Goal: Task Accomplishment & Management: Use online tool/utility

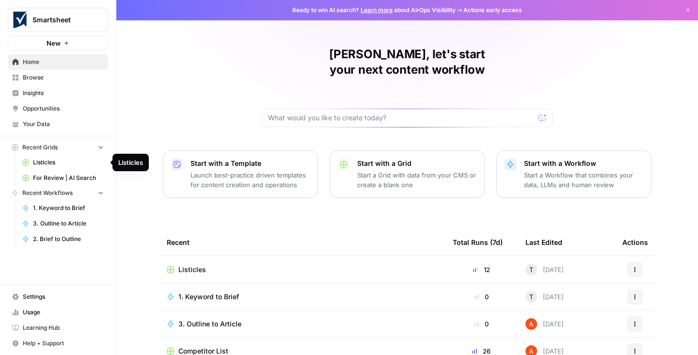
click at [44, 163] on span "Listicles" at bounding box center [68, 162] width 71 height 9
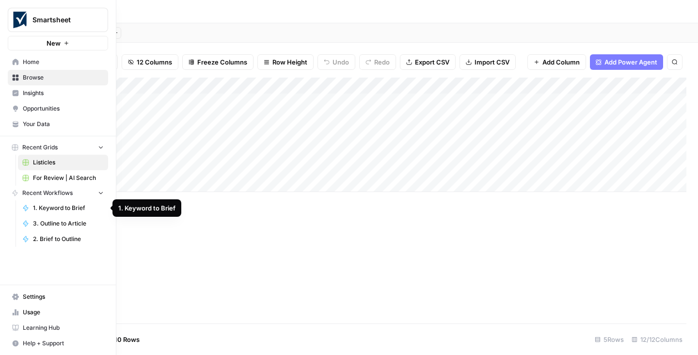
click at [46, 208] on span "1. Keyword to Brief" at bounding box center [68, 207] width 71 height 9
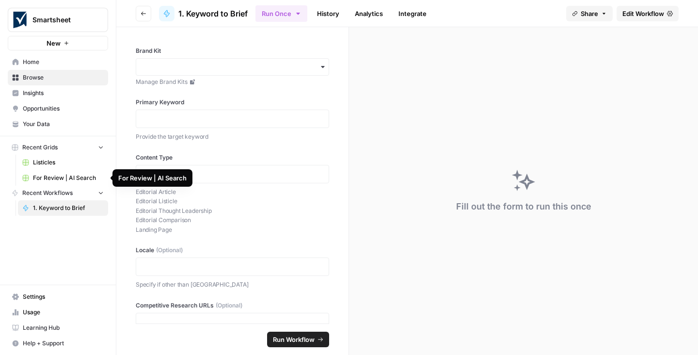
click at [71, 176] on span "For Review | AI Search" at bounding box center [68, 177] width 71 height 9
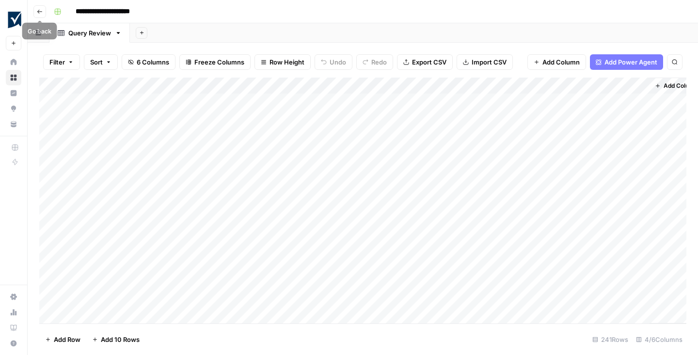
click at [42, 10] on icon "button" at bounding box center [40, 12] width 6 height 6
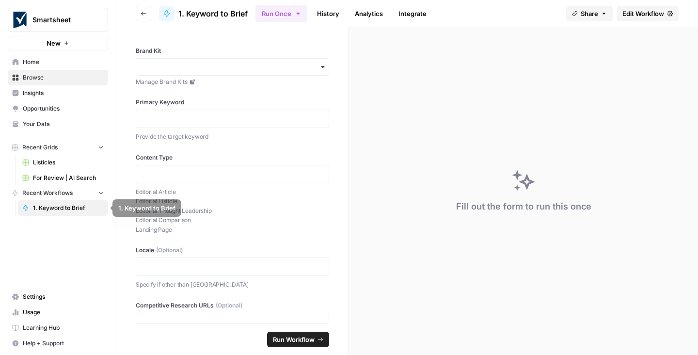
click at [48, 191] on span "Recent Workflows" at bounding box center [47, 192] width 50 height 9
click at [57, 189] on span "Recent Workflows" at bounding box center [47, 192] width 50 height 9
click at [647, 13] on span "Edit Workflow" at bounding box center [643, 14] width 42 height 10
click at [642, 13] on span "Edit Workflow" at bounding box center [643, 14] width 42 height 10
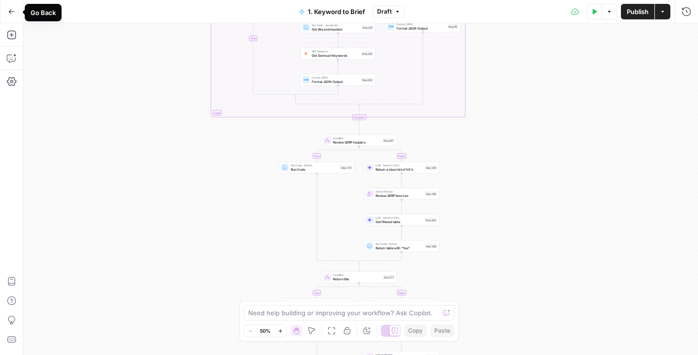
click at [13, 10] on icon "button" at bounding box center [11, 11] width 7 height 7
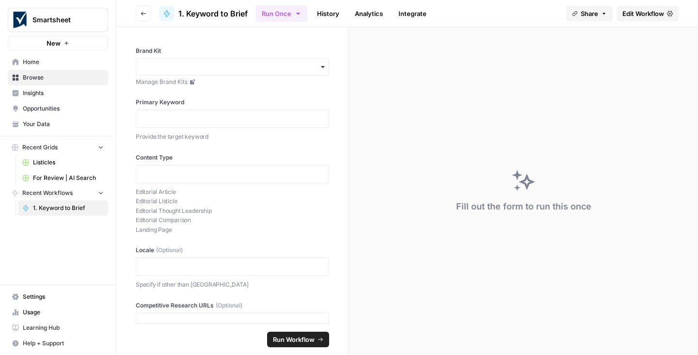
click at [37, 174] on span "For Review | AI Search" at bounding box center [68, 177] width 71 height 9
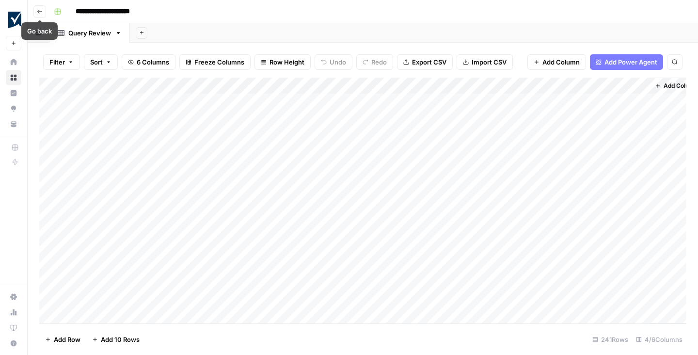
click at [41, 9] on icon "button" at bounding box center [40, 12] width 6 height 6
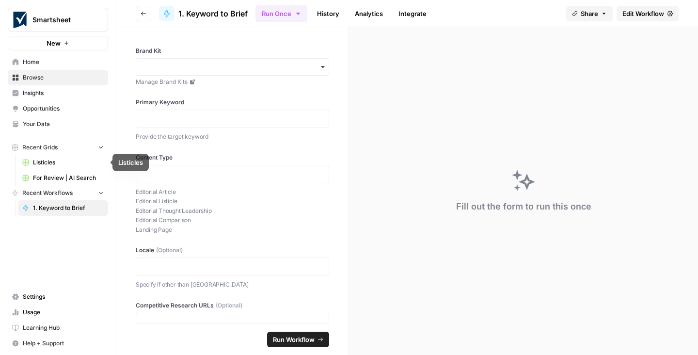
click at [48, 159] on span "Listicles" at bounding box center [68, 162] width 71 height 9
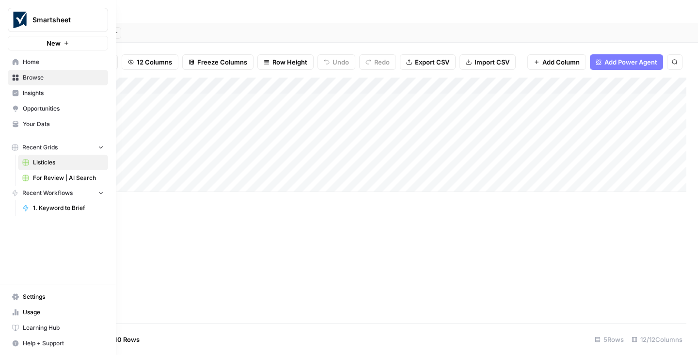
click at [102, 192] on icon "button" at bounding box center [101, 193] width 4 height 2
click at [102, 192] on icon "button" at bounding box center [100, 192] width 7 height 7
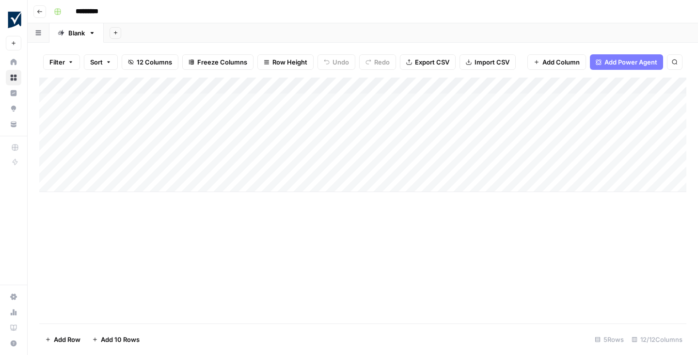
click at [186, 86] on div "Add Column" at bounding box center [362, 135] width 647 height 114
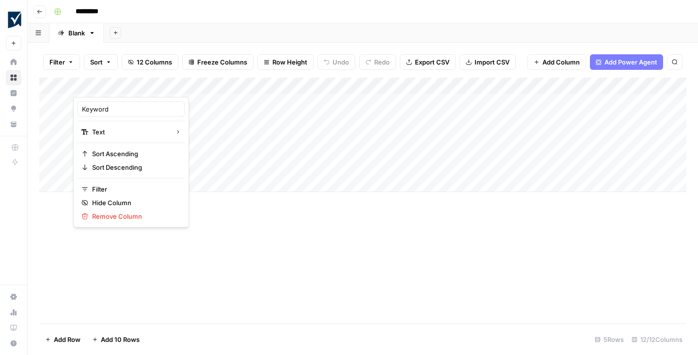
click at [181, 28] on div "Add Sheet" at bounding box center [401, 32] width 594 height 19
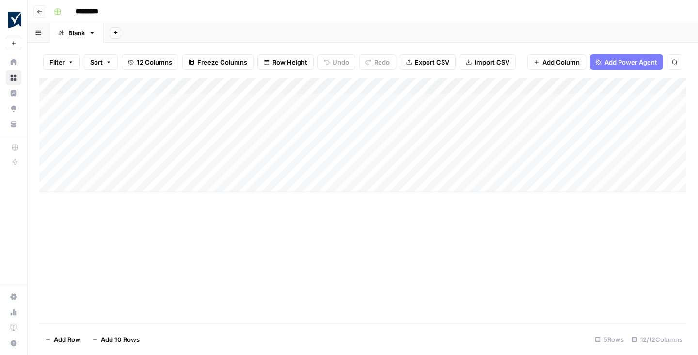
click at [39, 9] on icon "button" at bounding box center [40, 12] width 6 height 6
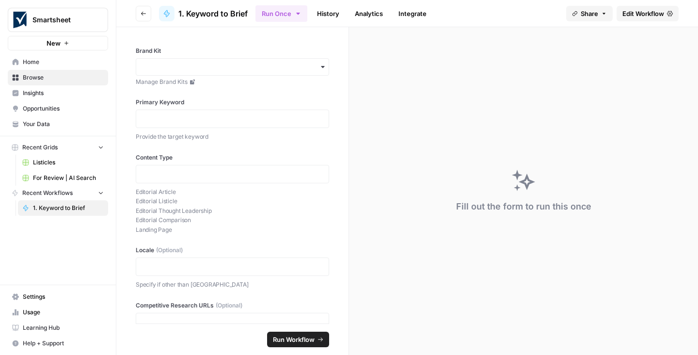
click at [146, 14] on icon "button" at bounding box center [143, 14] width 6 height 6
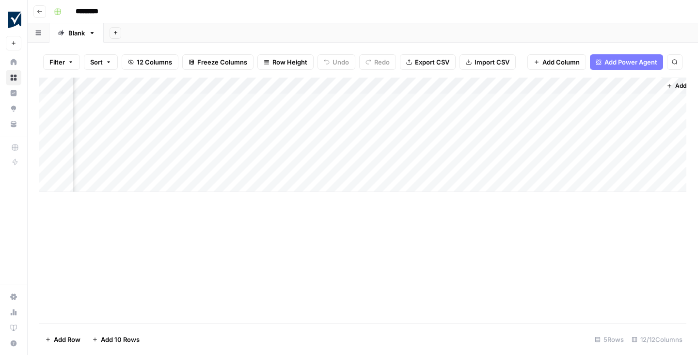
scroll to position [0, 606]
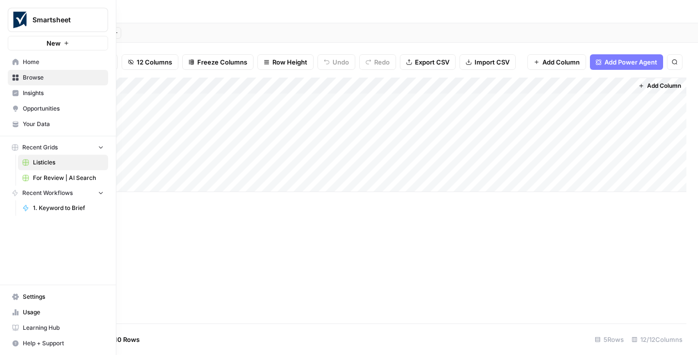
click at [44, 160] on span "Listicles" at bounding box center [68, 162] width 71 height 9
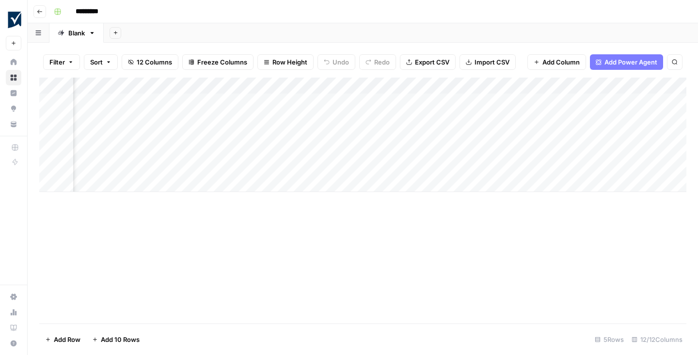
scroll to position [0, 418]
click at [235, 116] on div "Add Column" at bounding box center [362, 135] width 647 height 114
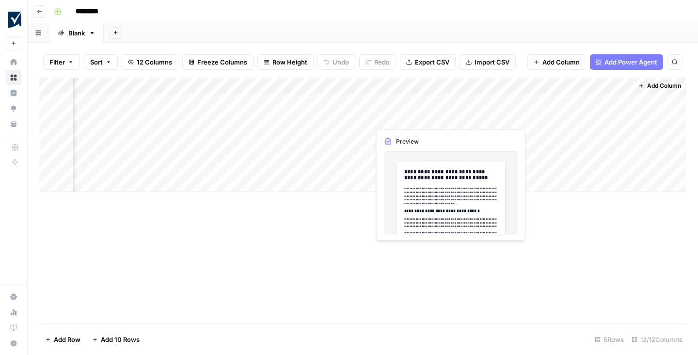
click at [410, 118] on div "Add Column" at bounding box center [362, 135] width 647 height 114
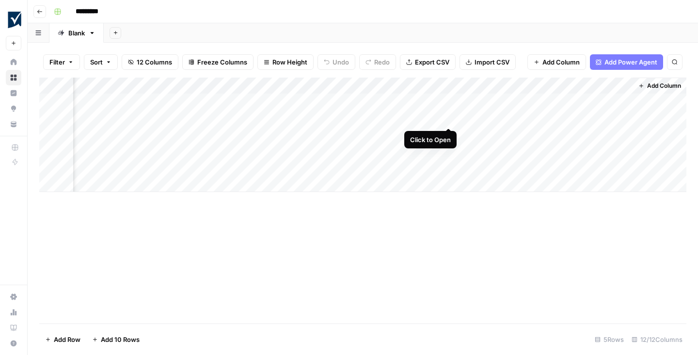
click at [449, 116] on div "Add Column" at bounding box center [362, 135] width 647 height 114
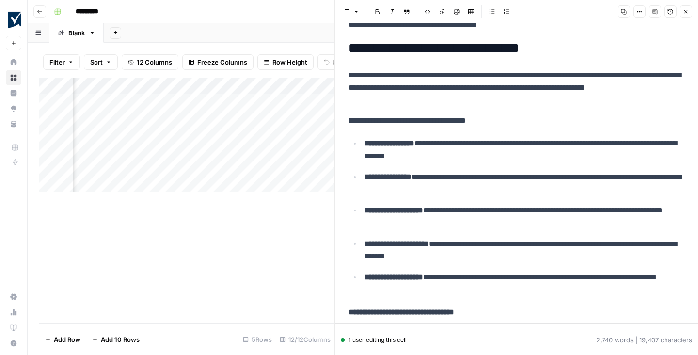
scroll to position [3733, 0]
